Goal: Task Accomplishment & Management: Manage account settings

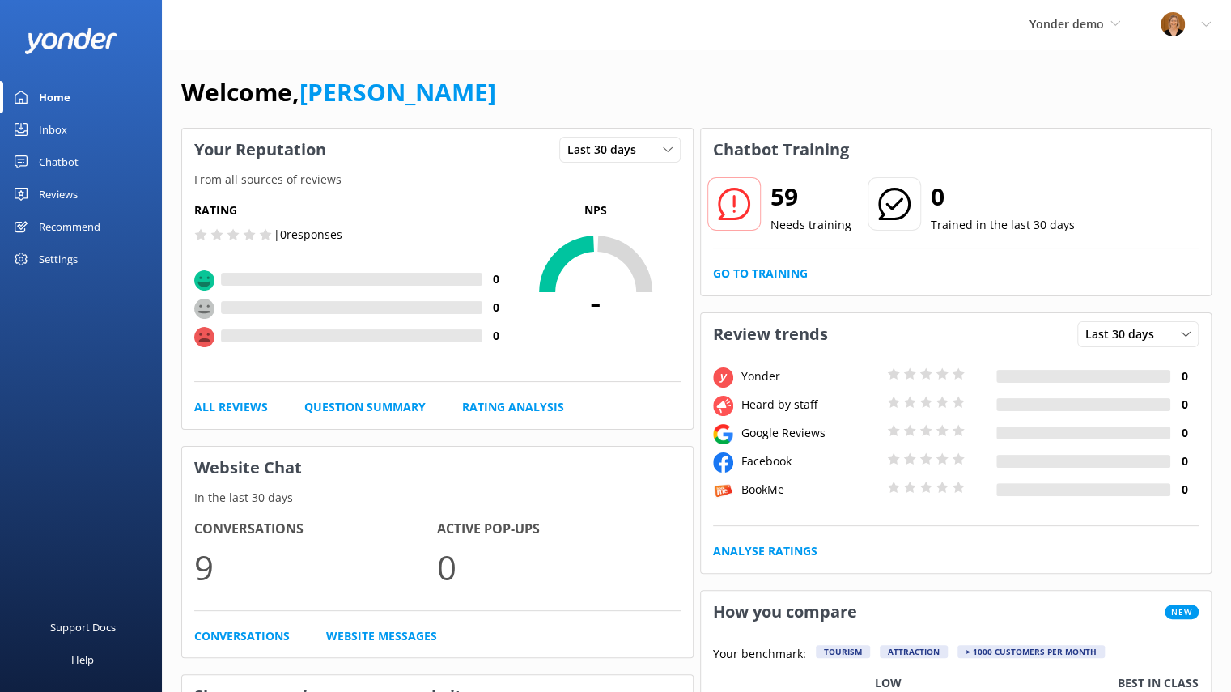
click at [59, 190] on div "Reviews" at bounding box center [58, 194] width 39 height 32
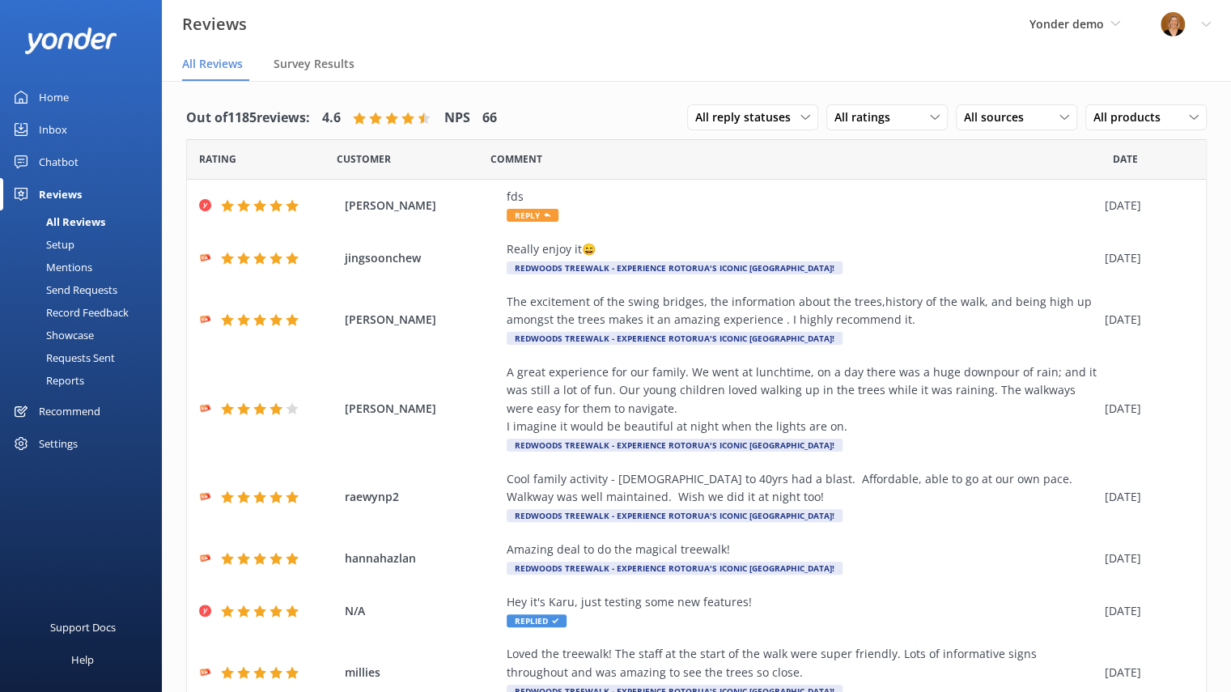
click at [64, 244] on div "Setup" at bounding box center [42, 244] width 65 height 23
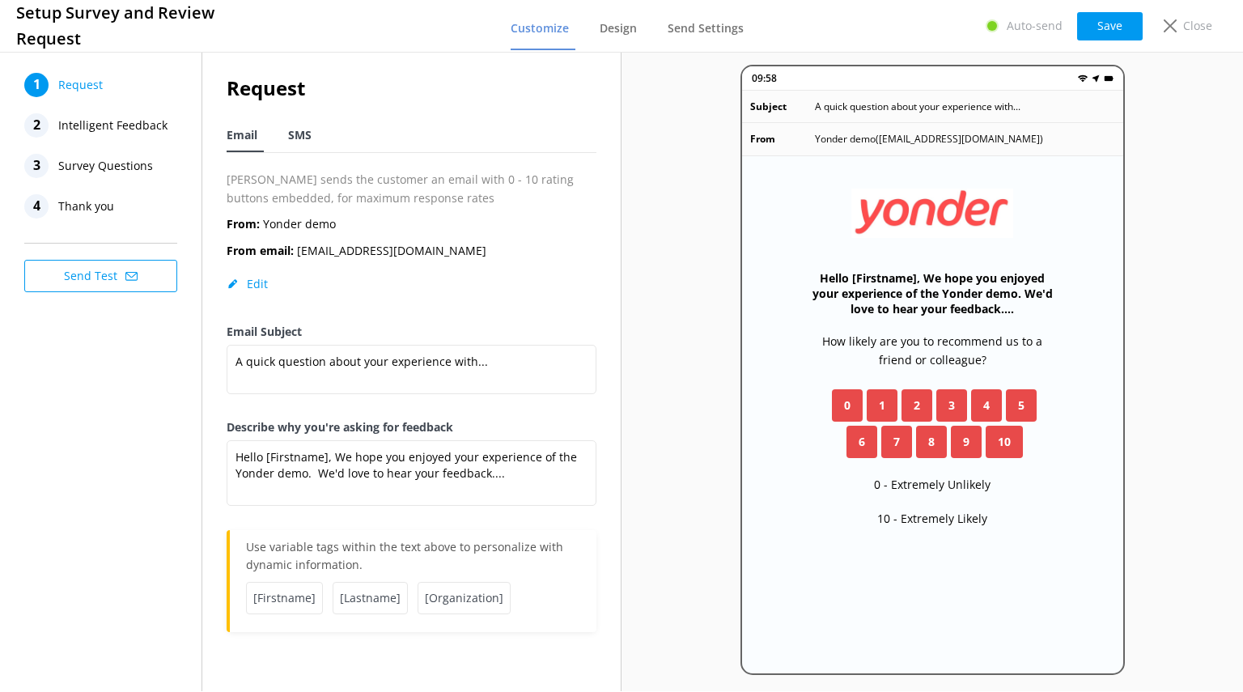
click at [303, 137] on span "SMS" at bounding box center [299, 135] width 23 height 16
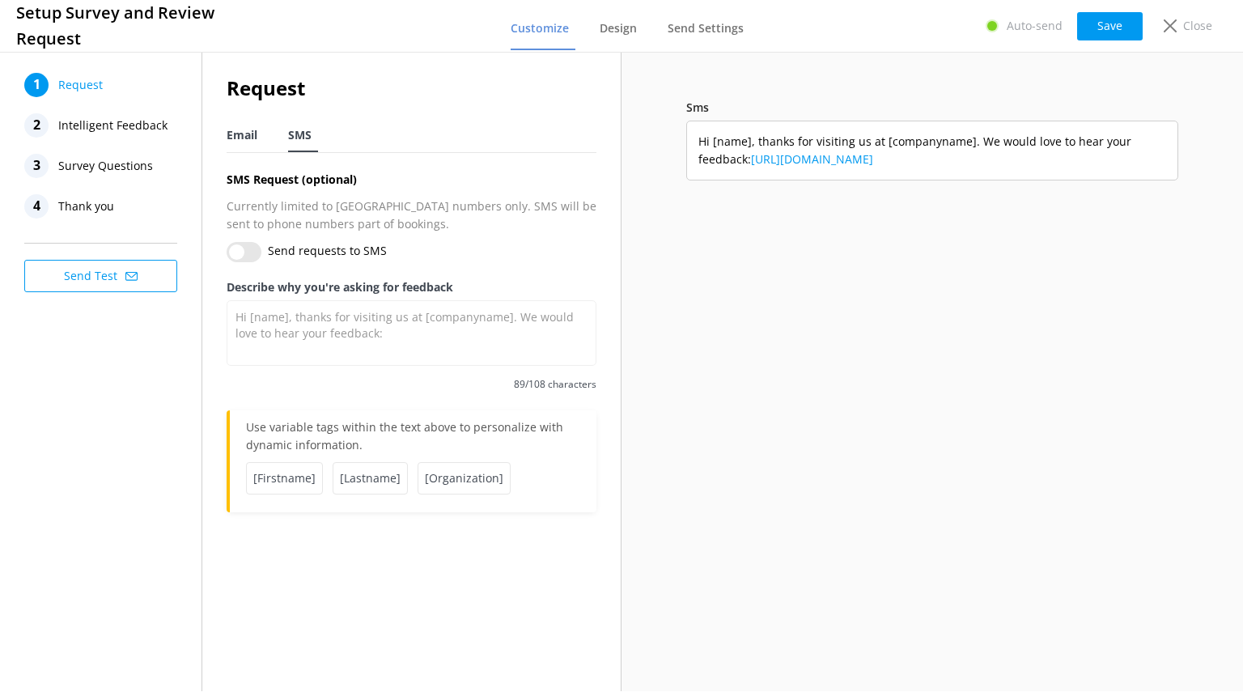
click at [236, 142] on span "Email" at bounding box center [242, 135] width 31 height 16
type textarea "Hello [Firstname], We hope you enjoyed your experience of the Yonder demo. We'd…"
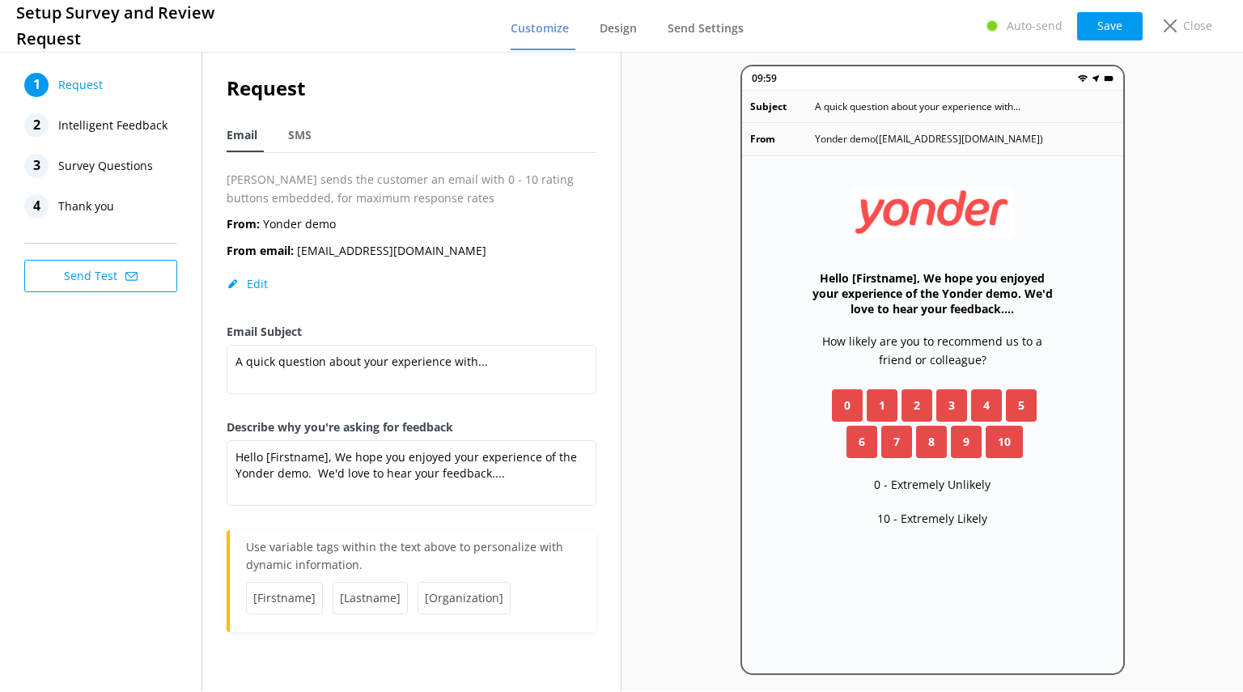
click at [89, 121] on span "Intelligent Feedback" at bounding box center [112, 125] width 109 height 24
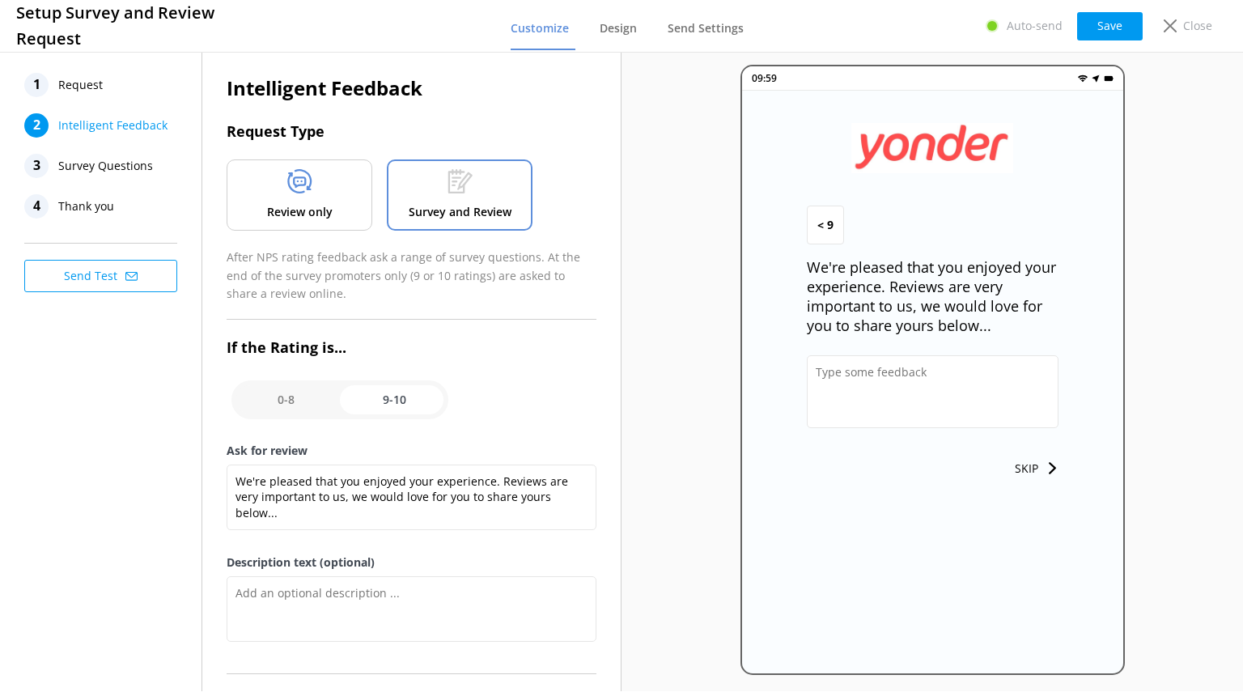
click at [302, 204] on p "Review only" at bounding box center [300, 212] width 66 height 18
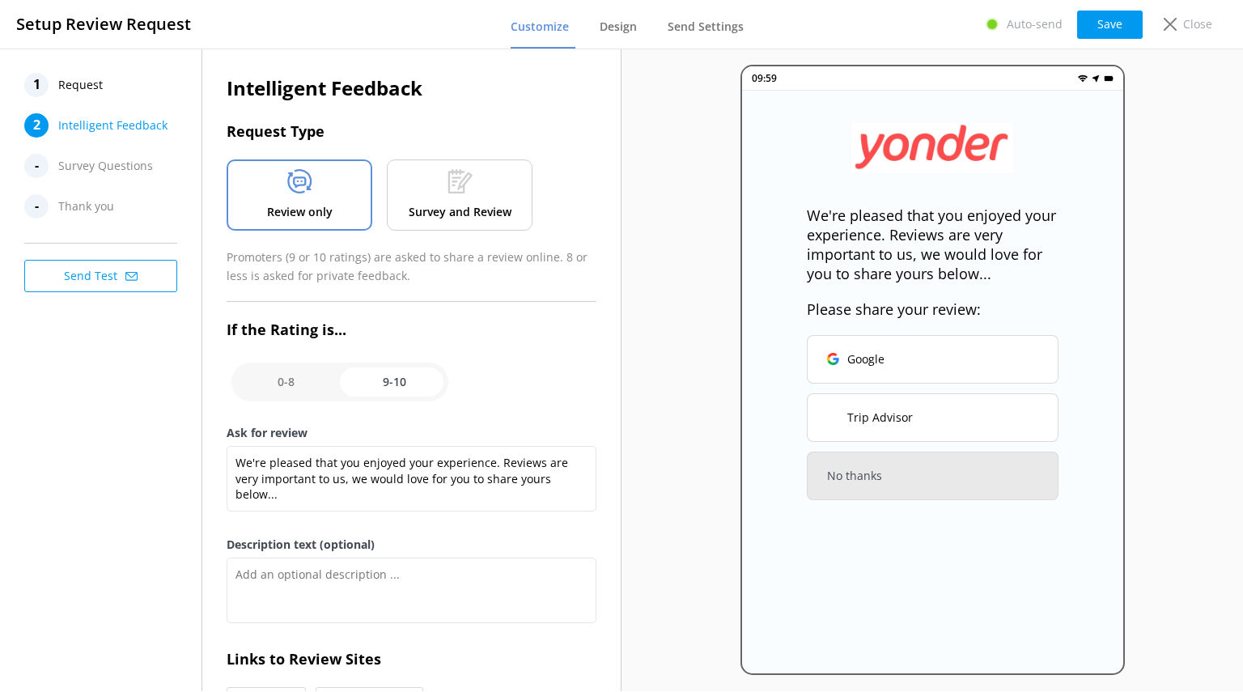
click at [280, 378] on input "checkbox" at bounding box center [340, 382] width 217 height 39
checkbox input "false"
type textarea "We would love to hear your feedback so that we can ensure that your next experi…"
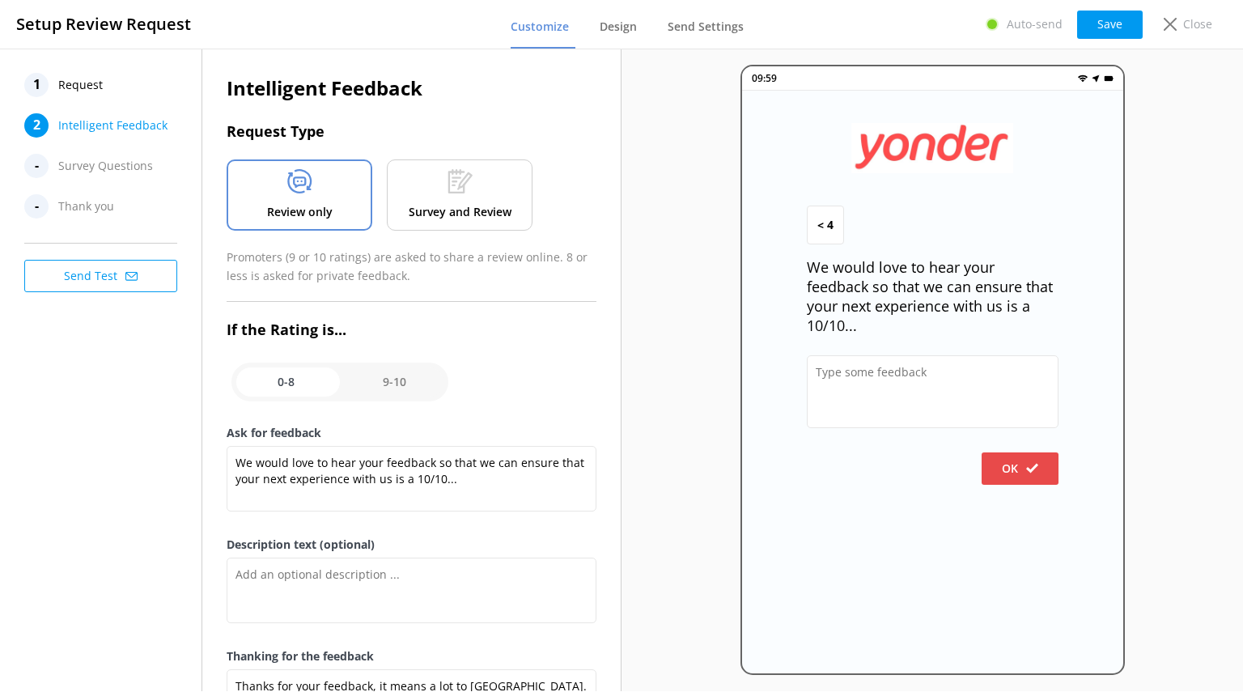
click at [406, 376] on input "checkbox" at bounding box center [340, 382] width 217 height 39
checkbox input "true"
type textarea "We're pleased that you enjoyed your experience. Reviews are very important to u…"
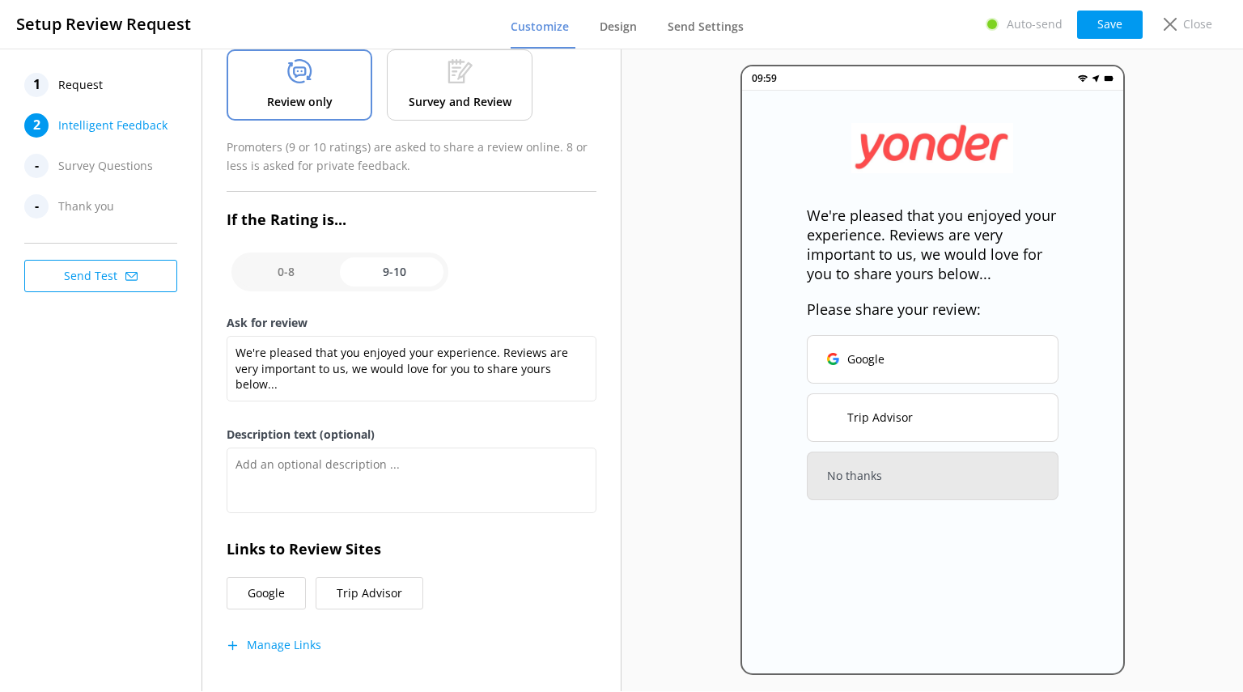
scroll to position [125, 0]
